Goal: Complete application form

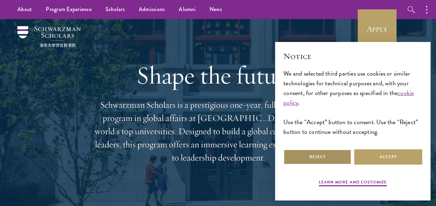
click at [314, 155] on button "Reject" at bounding box center [317, 157] width 68 height 16
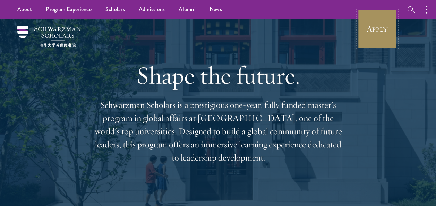
click at [376, 38] on link "Apply" at bounding box center [377, 28] width 39 height 39
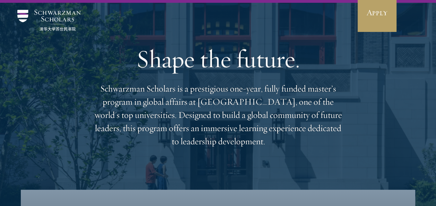
scroll to position [17, 0]
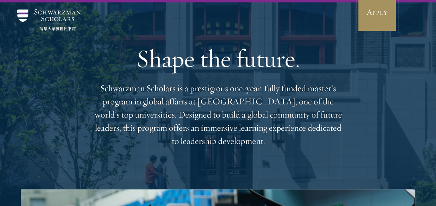
click at [374, 19] on link "Apply" at bounding box center [377, 12] width 39 height 39
